Goal: Find specific page/section: Find specific page/section

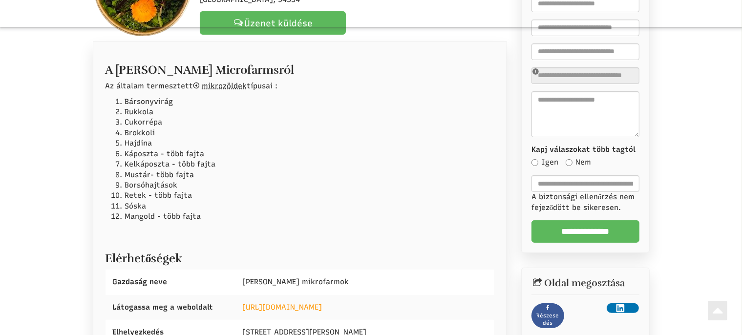
scroll to position [206, 0]
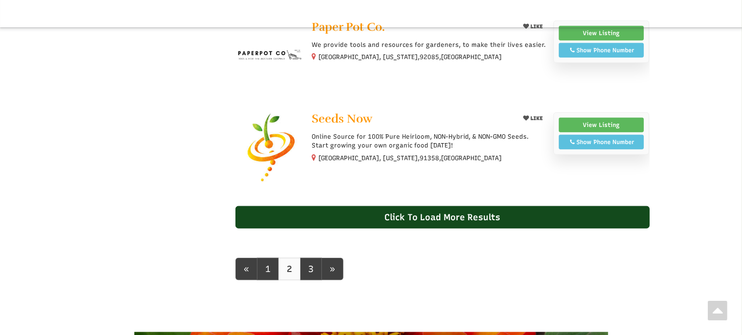
scroll to position [825, 0]
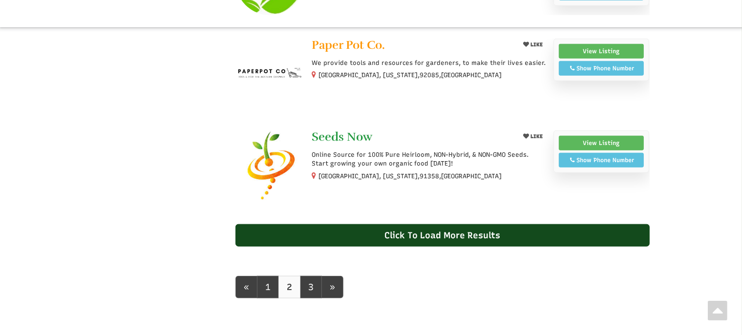
click at [366, 136] on span "Seeds Now" at bounding box center [342, 136] width 61 height 15
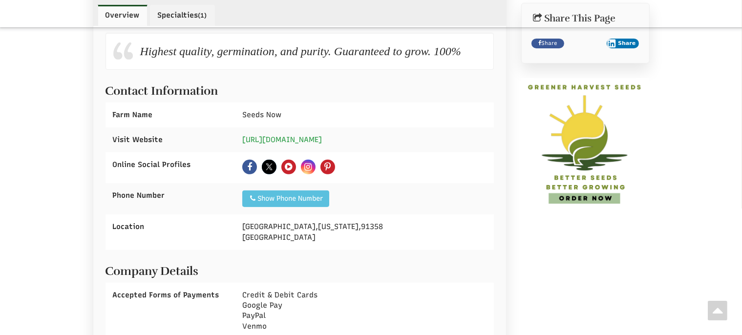
scroll to position [412, 0]
click at [304, 144] on link "https://www.seedsnow.com/" at bounding box center [282, 139] width 80 height 9
drag, startPoint x: 359, startPoint y: 155, endPoint x: 244, endPoint y: 152, distance: 114.8
click at [244, 152] on div "https://www.seedsnow.com/" at bounding box center [364, 140] width 259 height 25
copy link "https://www.seedsnow.com/"
